Goal: Information Seeking & Learning: Learn about a topic

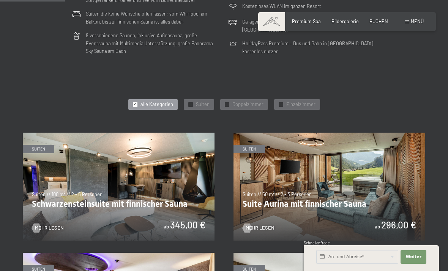
scroll to position [271, 0]
click at [191, 103] on span "✓" at bounding box center [190, 105] width 3 height 4
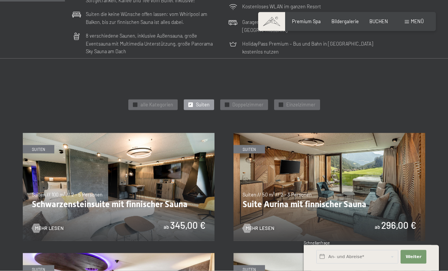
scroll to position [272, 0]
click at [191, 103] on span "✓" at bounding box center [190, 104] width 3 height 4
click at [195, 103] on div "✓ Suiten" at bounding box center [199, 104] width 30 height 11
click at [226, 102] on div at bounding box center [227, 104] width 5 height 5
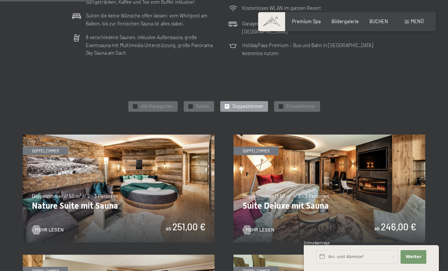
scroll to position [268, 0]
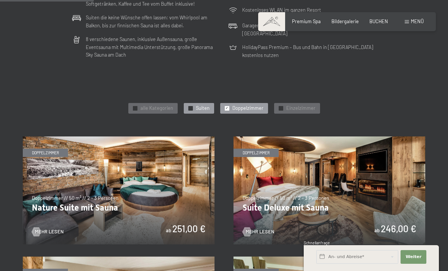
click at [193, 108] on div "✓ Suiten" at bounding box center [199, 108] width 30 height 11
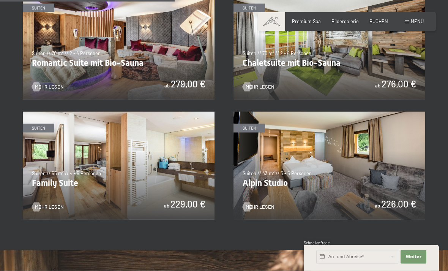
scroll to position [529, 0]
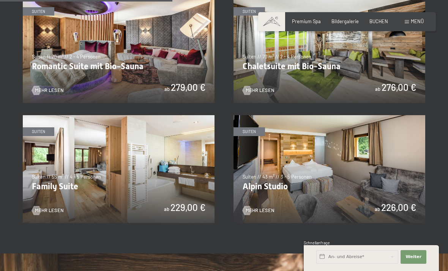
click at [389, 176] on img at bounding box center [330, 169] width 192 height 108
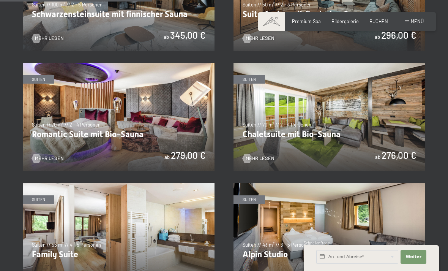
scroll to position [467, 0]
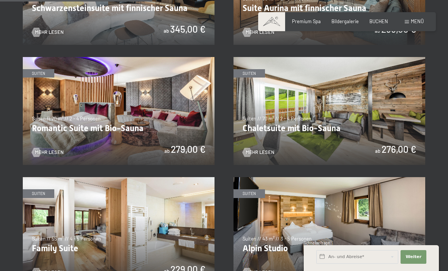
click at [62, 129] on img at bounding box center [119, 111] width 192 height 108
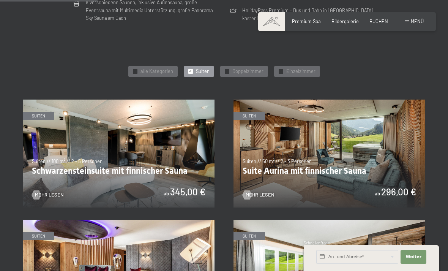
scroll to position [304, 0]
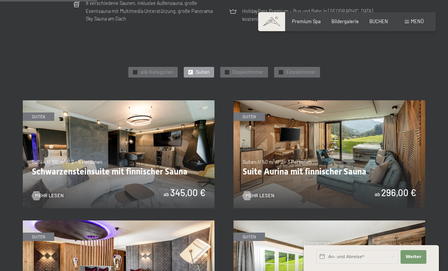
click at [76, 127] on img at bounding box center [119, 154] width 192 height 108
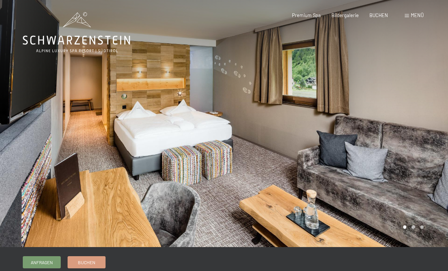
click at [410, 230] on div at bounding box center [336, 123] width 224 height 247
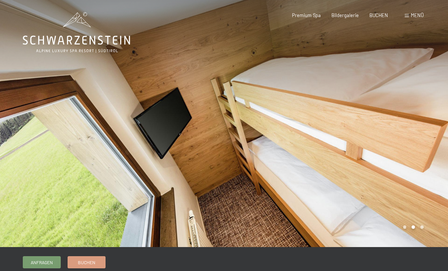
click at [421, 229] on div at bounding box center [336, 123] width 224 height 247
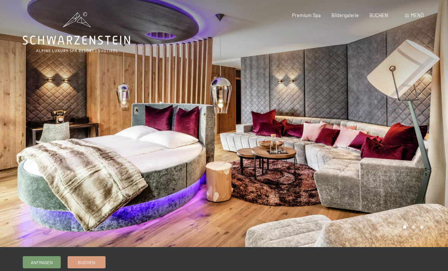
click at [416, 230] on div at bounding box center [336, 123] width 224 height 247
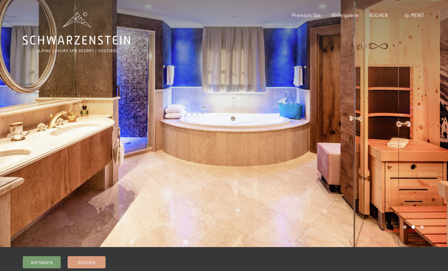
click at [423, 227] on div at bounding box center [336, 123] width 224 height 247
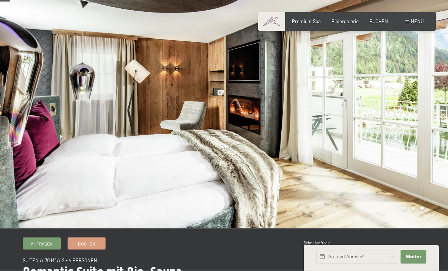
scroll to position [6, 0]
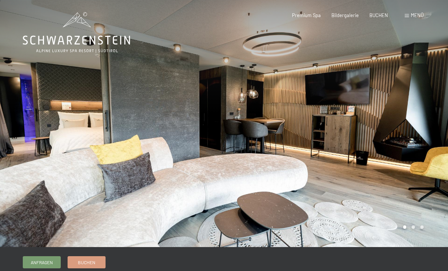
scroll to position [1, 0]
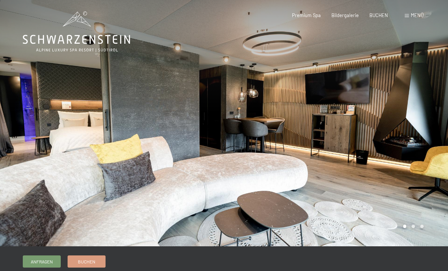
click at [409, 228] on div at bounding box center [336, 122] width 224 height 247
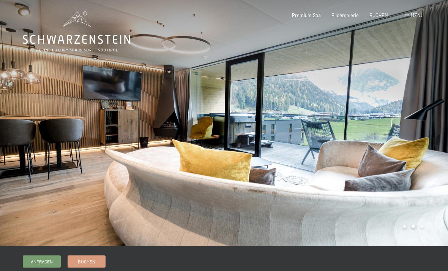
click at [422, 226] on div at bounding box center [336, 122] width 224 height 247
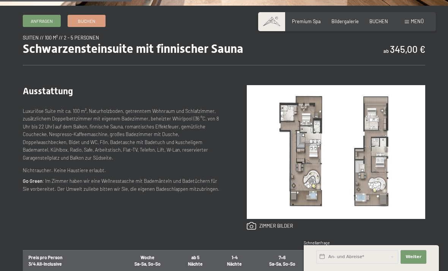
scroll to position [241, 0]
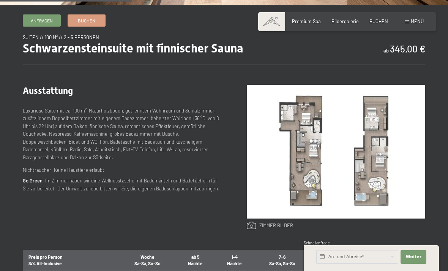
click at [282, 227] on link at bounding box center [270, 225] width 46 height 8
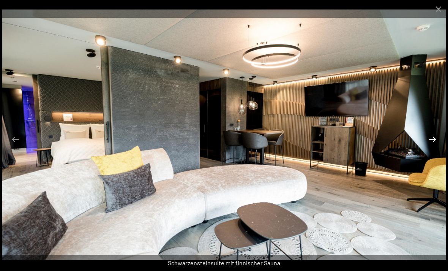
click at [432, 147] on button "Next slide" at bounding box center [432, 139] width 16 height 15
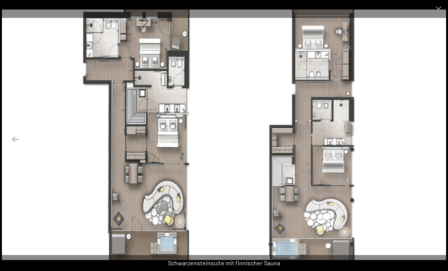
click at [429, 147] on button "Next slide" at bounding box center [432, 139] width 16 height 15
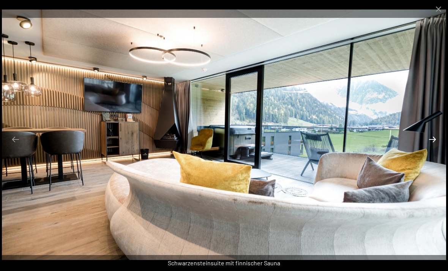
click at [429, 147] on button "Next slide" at bounding box center [432, 139] width 16 height 15
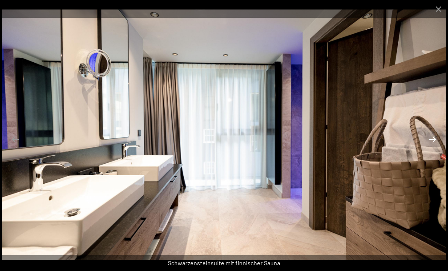
click at [429, 147] on button "Next slide" at bounding box center [432, 139] width 16 height 15
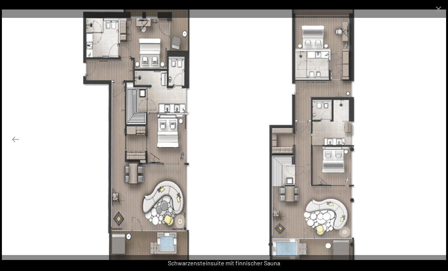
click at [434, 147] on button "Next slide" at bounding box center [432, 139] width 16 height 15
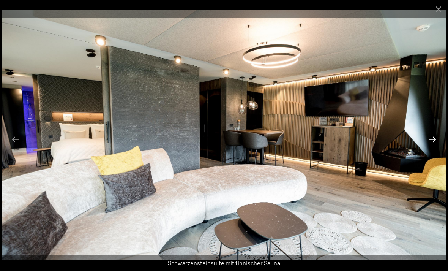
click at [434, 147] on button "Next slide" at bounding box center [432, 139] width 16 height 15
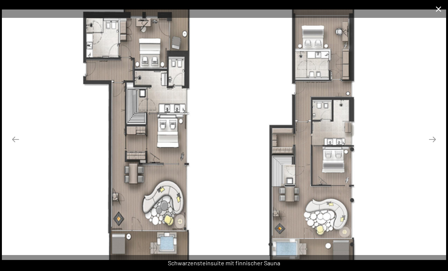
click at [433, 15] on button "Close gallery" at bounding box center [438, 9] width 19 height 18
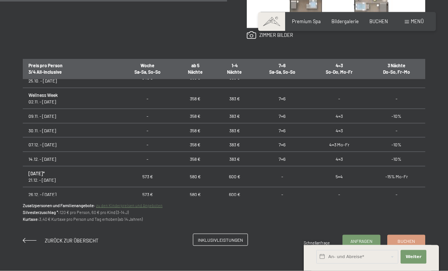
scroll to position [432, 0]
click at [235, 239] on span "Inklusivleistungen" at bounding box center [220, 239] width 45 height 6
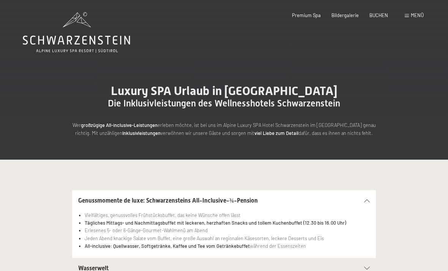
click at [415, 18] on span "Menü" at bounding box center [417, 15] width 13 height 6
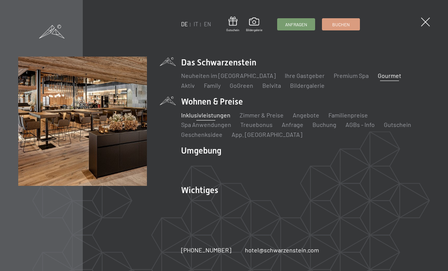
click at [378, 77] on link "Gourmet" at bounding box center [390, 75] width 24 height 7
